Goal: Task Accomplishment & Management: Use online tool/utility

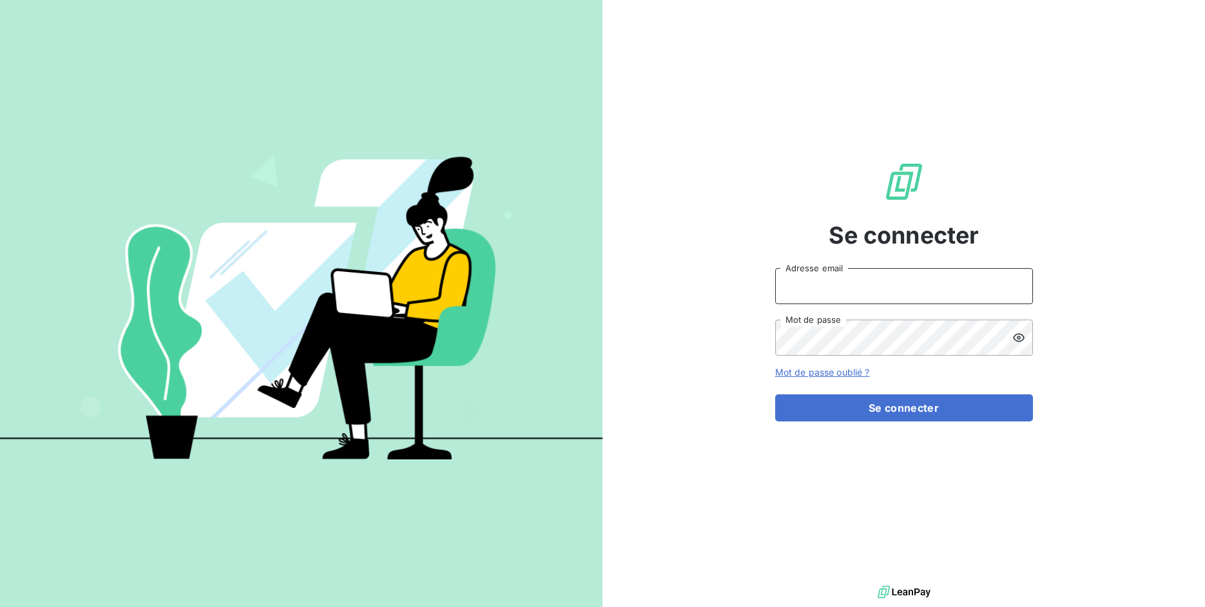
click at [865, 301] on input "Adresse email" at bounding box center [904, 286] width 258 height 36
drag, startPoint x: 814, startPoint y: 289, endPoint x: 884, endPoint y: 287, distance: 69.6
click at [884, 287] on input "admin@3dcelo" at bounding box center [904, 286] width 258 height 36
type input "admin@joffeassocies"
click at [917, 394] on form "admin@joffeassocies Adresse email Mot de passe Mot de passe oublié ? Se connect…" at bounding box center [904, 344] width 258 height 153
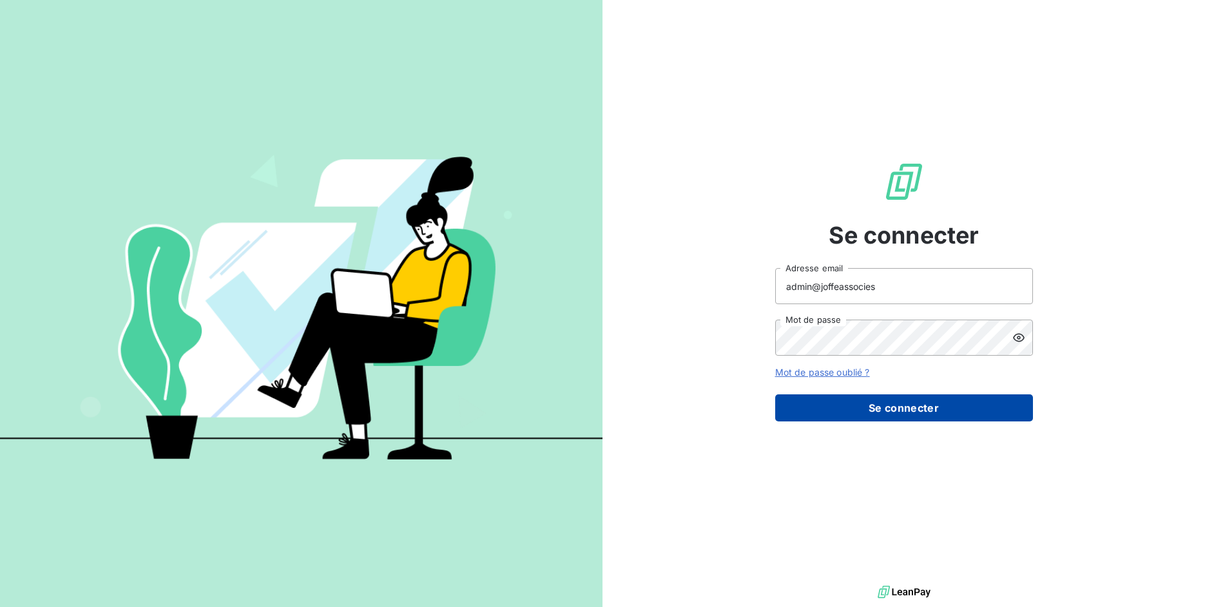
click at [915, 408] on button "Se connecter" at bounding box center [904, 407] width 258 height 27
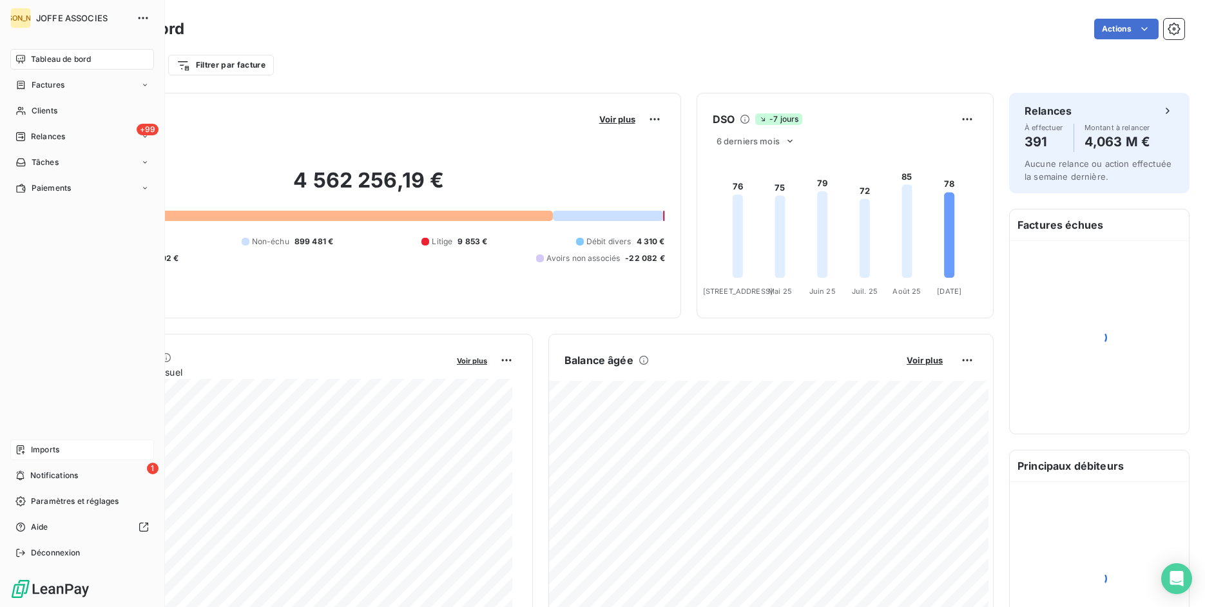
click at [35, 448] on span "Imports" at bounding box center [45, 450] width 28 height 12
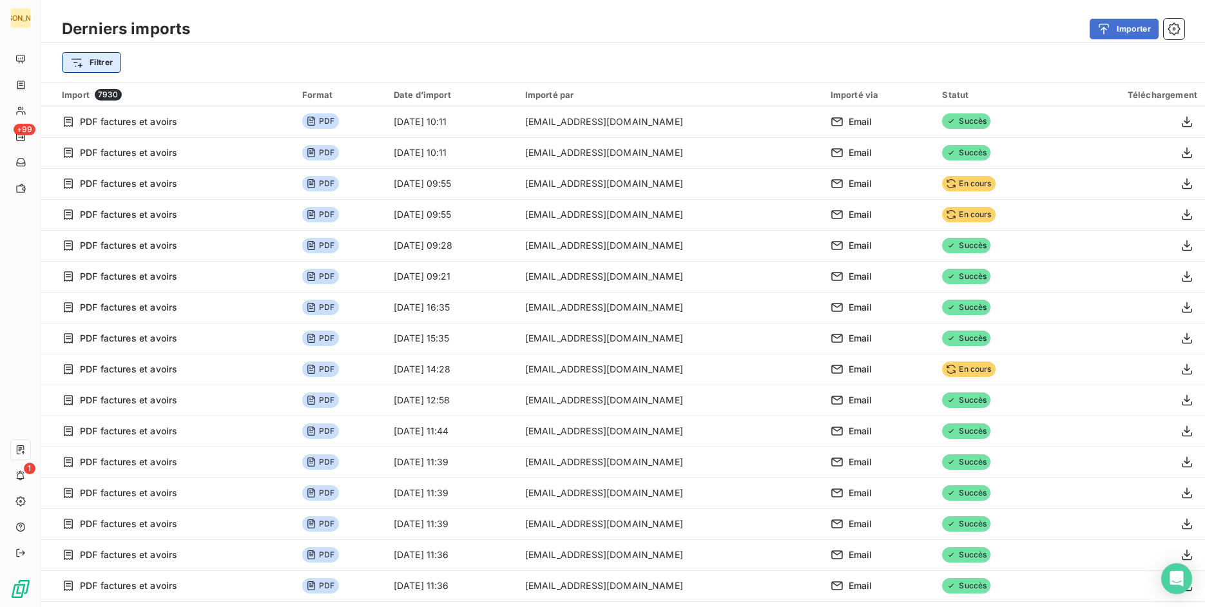
click at [87, 59] on html "JA +99 1 Derniers imports Importer Filtrer Import 7930 Format Date d’import Imp…" at bounding box center [602, 303] width 1205 height 607
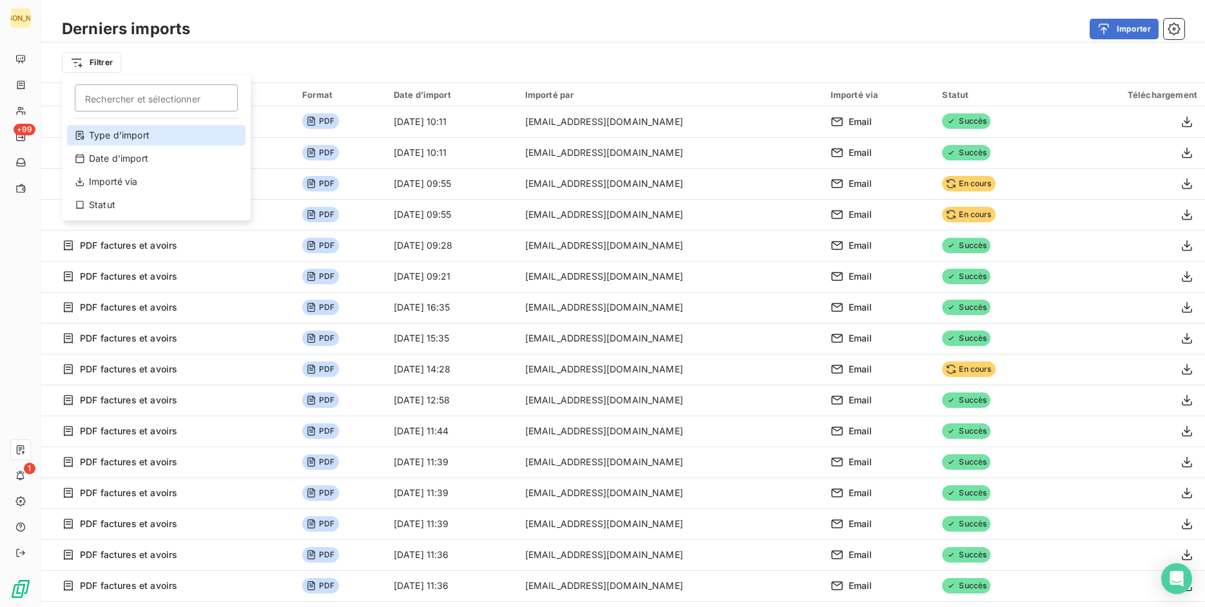
click at [139, 133] on div "Type d’import" at bounding box center [156, 135] width 178 height 21
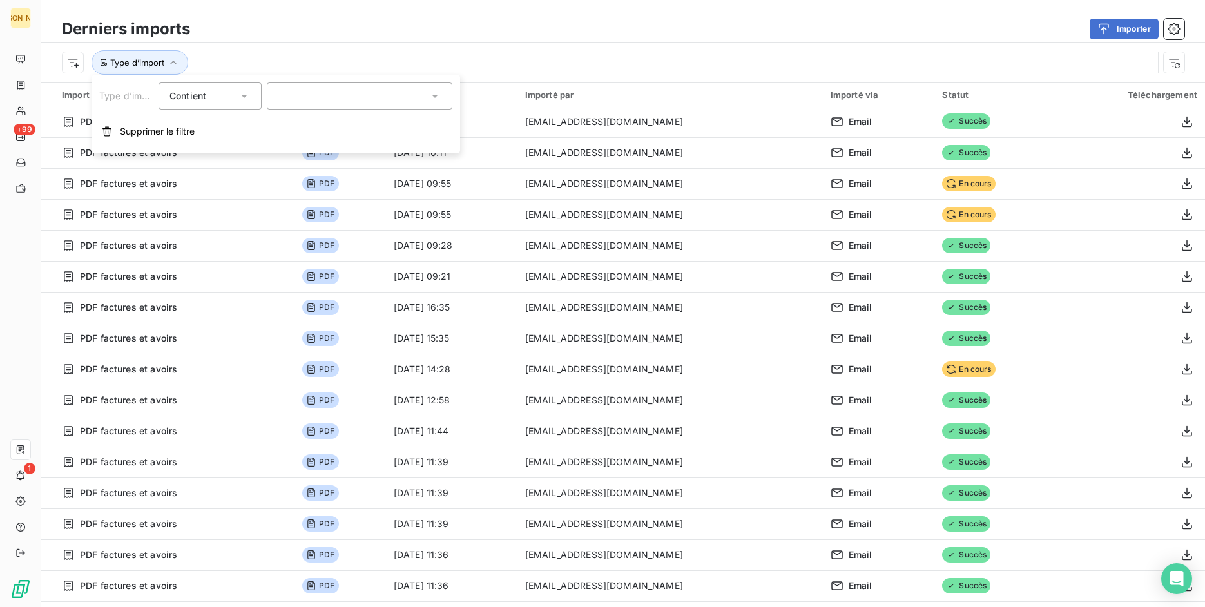
click at [334, 106] on div at bounding box center [360, 95] width 186 height 27
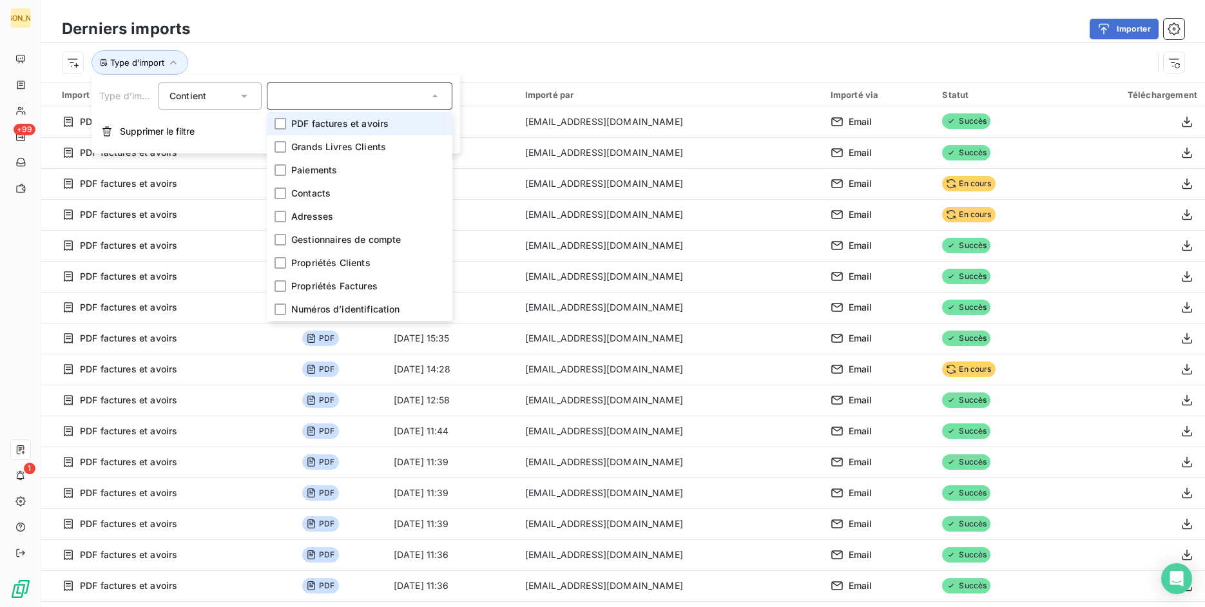
click at [338, 131] on li "PDF factures et avoirs" at bounding box center [360, 123] width 186 height 23
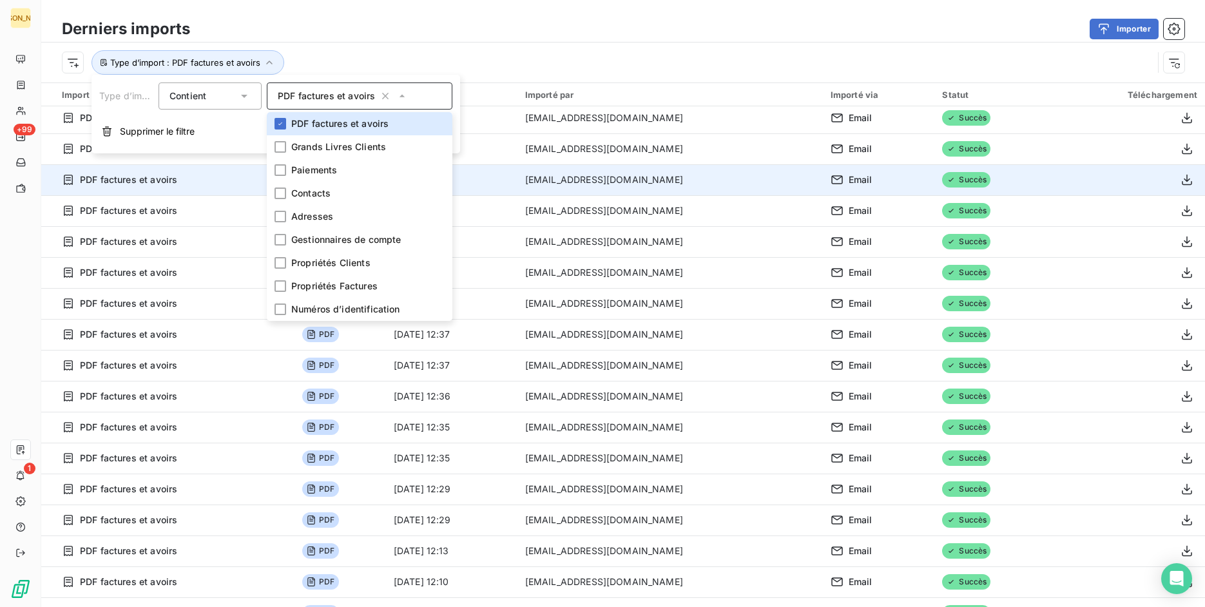
scroll to position [2593, 0]
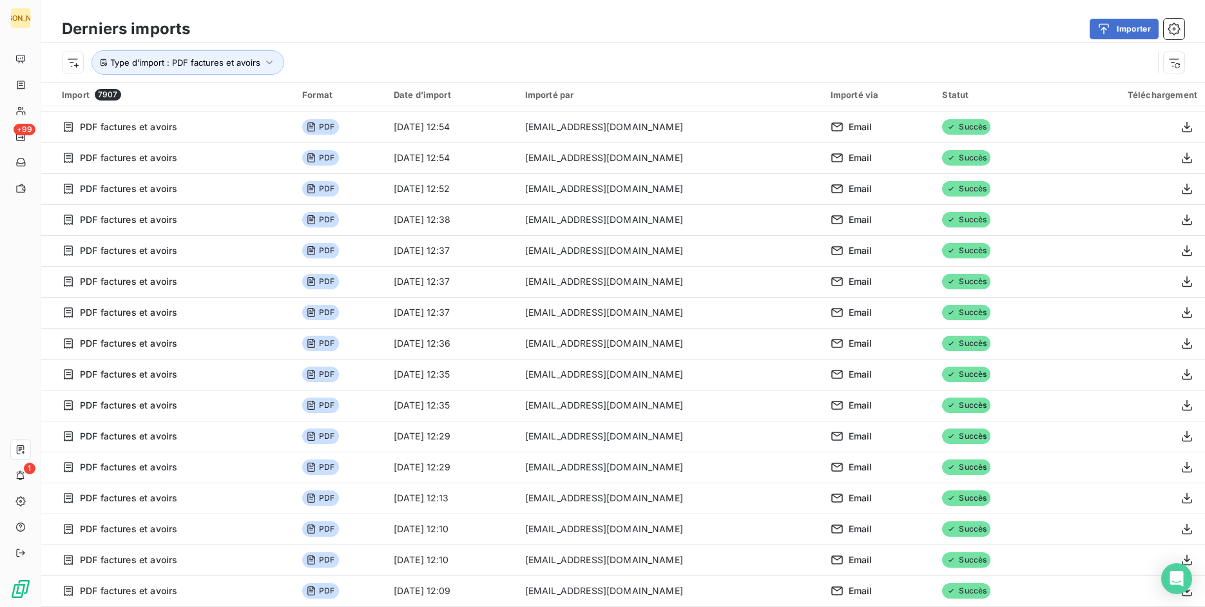
click at [664, 23] on div "Importer" at bounding box center [695, 29] width 979 height 21
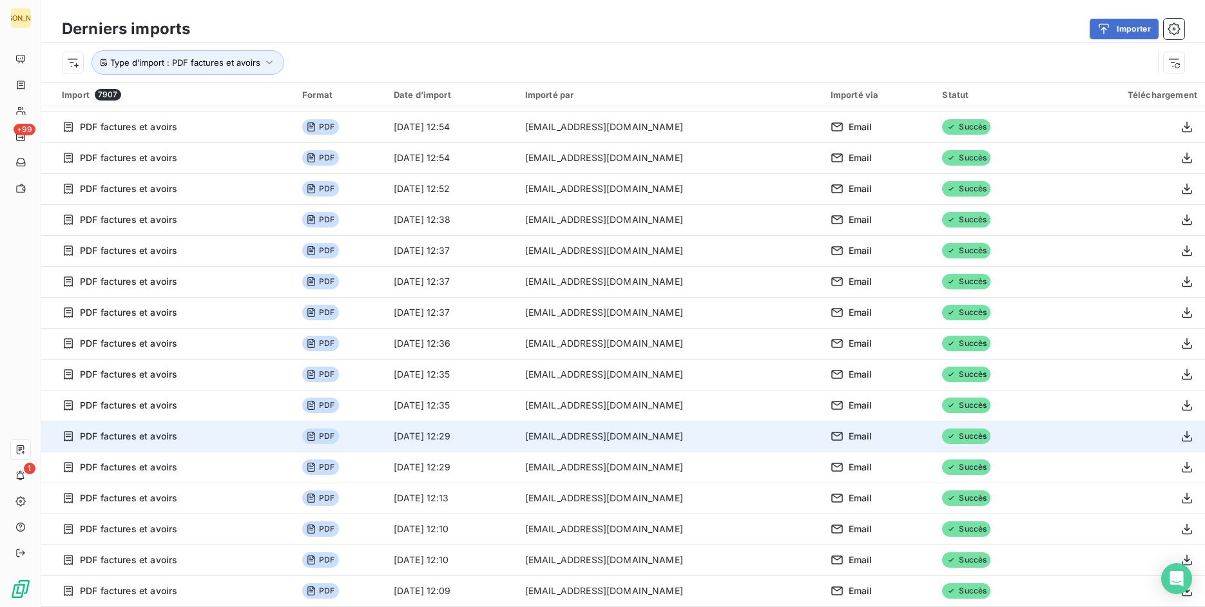
scroll to position [44, 0]
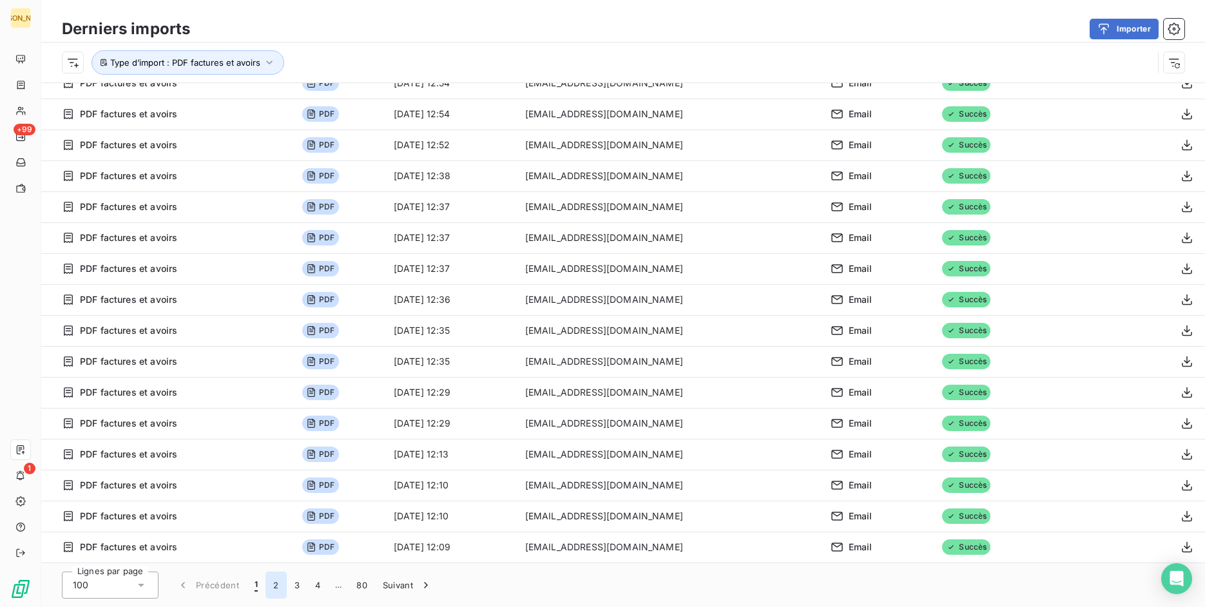
click at [283, 588] on button "2" at bounding box center [275, 584] width 21 height 27
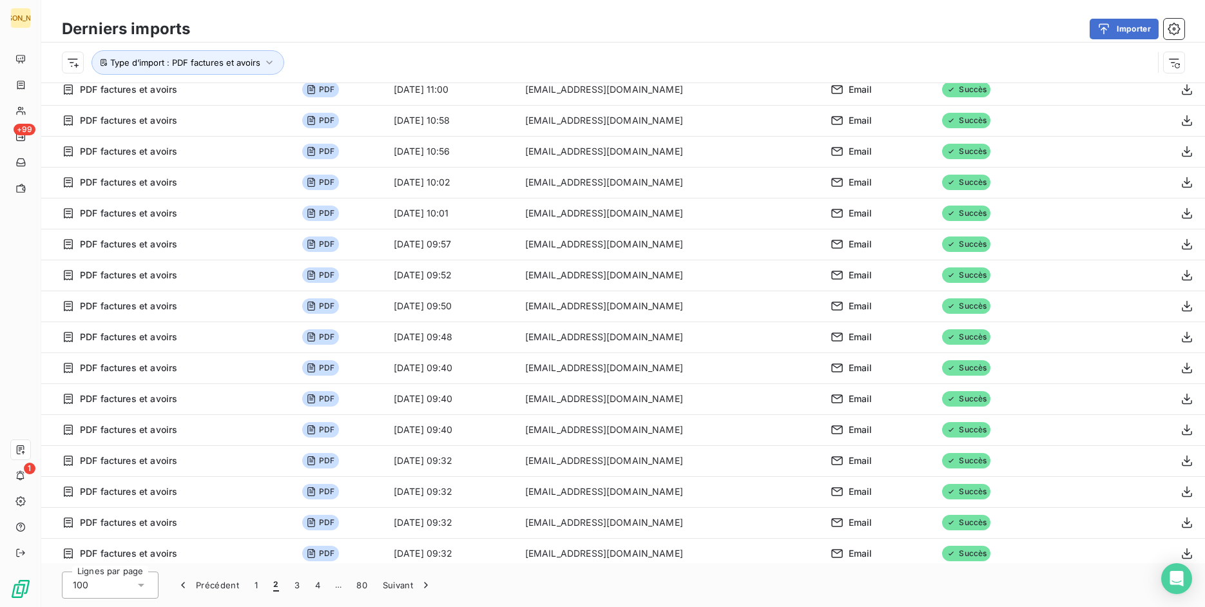
scroll to position [2593, 0]
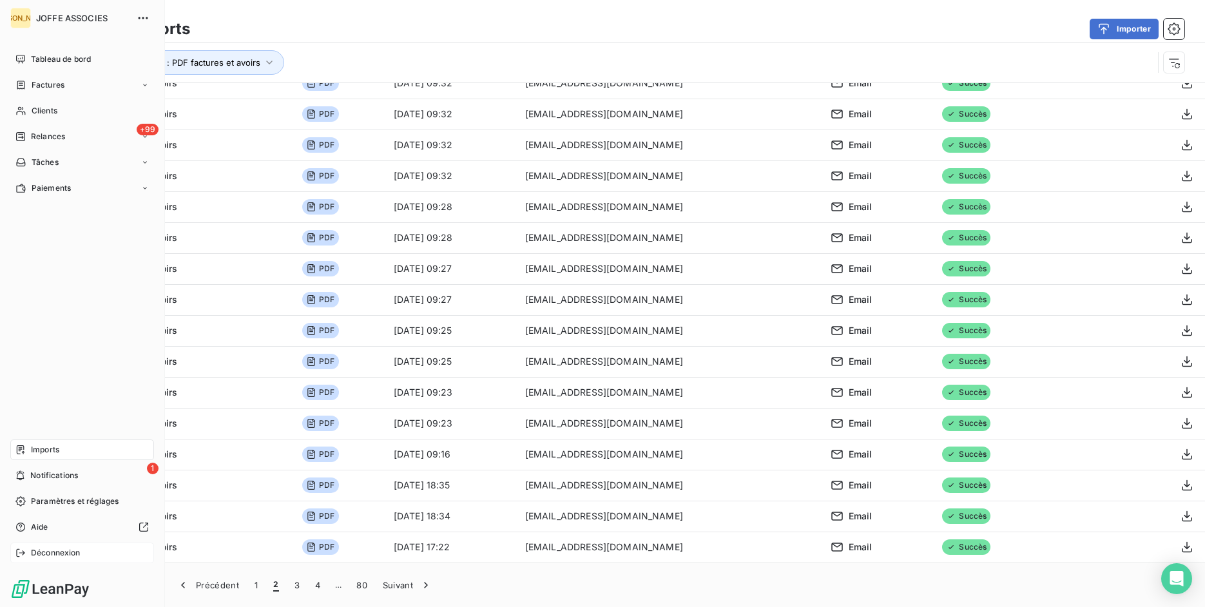
click at [28, 555] on div "Déconnexion" at bounding box center [82, 552] width 144 height 21
